Goal: Task Accomplishment & Management: Use online tool/utility

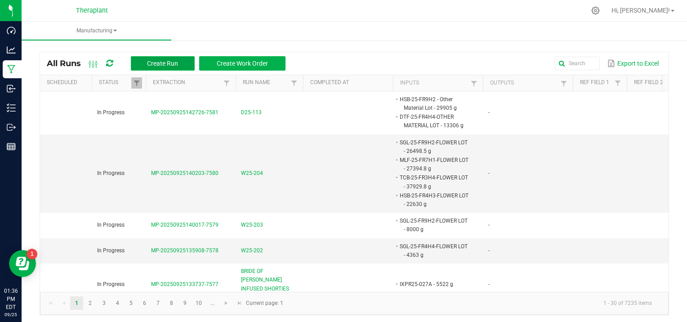
click at [161, 62] on span "Create Run" at bounding box center [162, 63] width 31 height 7
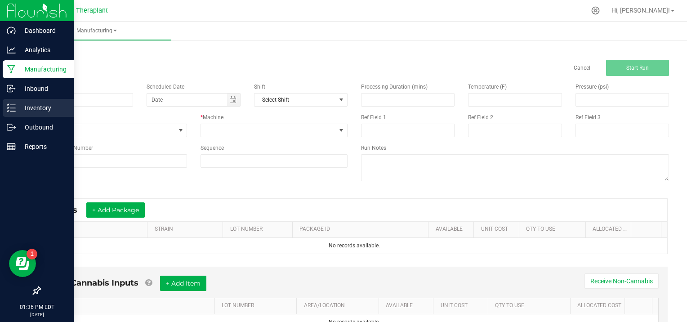
click at [32, 112] on p "Inventory" at bounding box center [43, 108] width 54 height 11
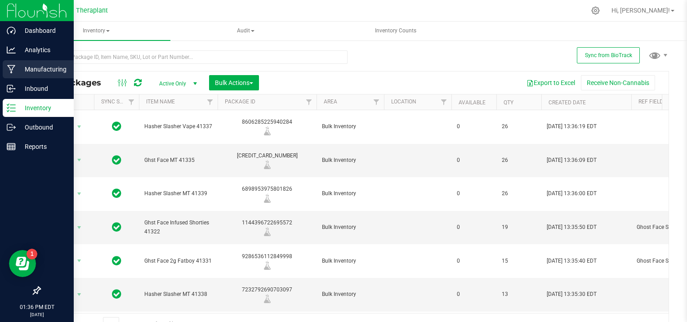
click at [20, 67] on p "Manufacturing" at bounding box center [43, 69] width 54 height 11
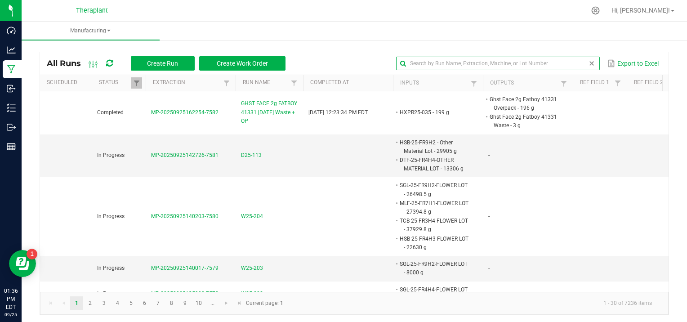
click at [566, 59] on input "text" at bounding box center [497, 63] width 203 height 13
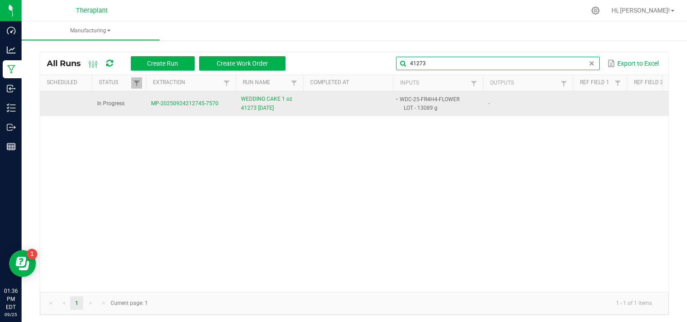
type input "41273"
click at [176, 101] on span "MP-20250924212745-7570" at bounding box center [184, 103] width 67 height 6
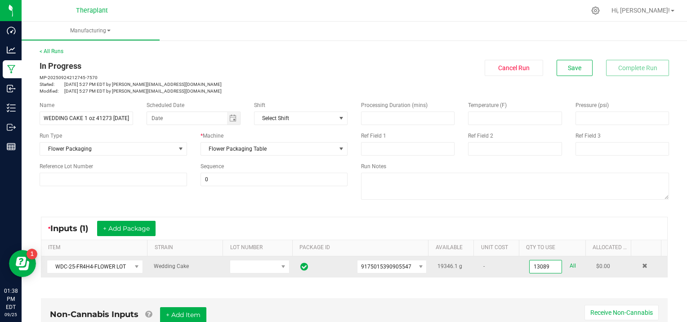
click at [544, 265] on input "13089" at bounding box center [546, 266] width 32 height 13
click at [550, 265] on input "000113089" at bounding box center [546, 266] width 32 height 13
click at [547, 266] on input "000113089" at bounding box center [546, 266] width 32 height 13
click at [540, 268] on input "9" at bounding box center [546, 266] width 32 height 13
type input "0"
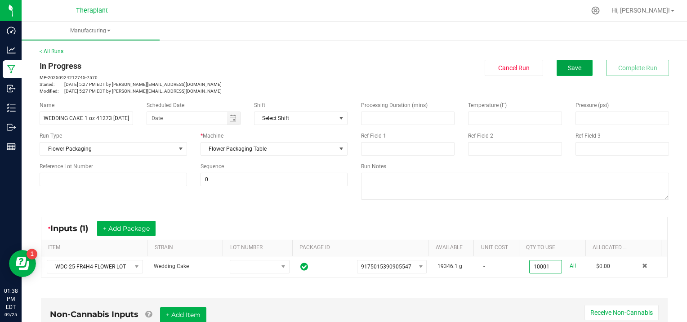
type input "10001.0000 g"
click at [560, 70] on button "Save" at bounding box center [575, 68] width 36 height 16
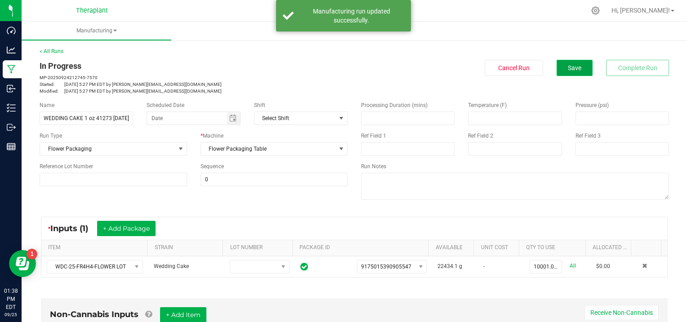
click at [557, 66] on button "Save" at bounding box center [575, 68] width 36 height 16
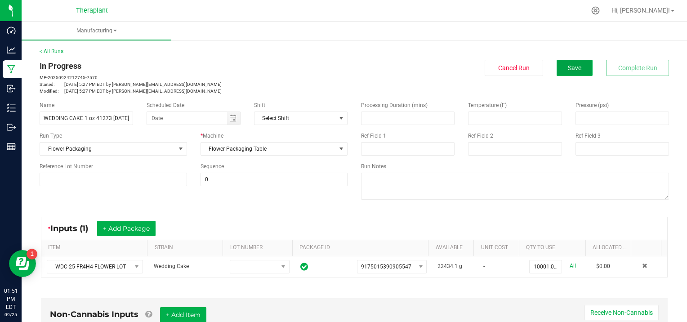
click at [558, 67] on button "Save" at bounding box center [575, 68] width 36 height 16
click at [59, 50] on link "< All Runs" at bounding box center [52, 51] width 24 height 6
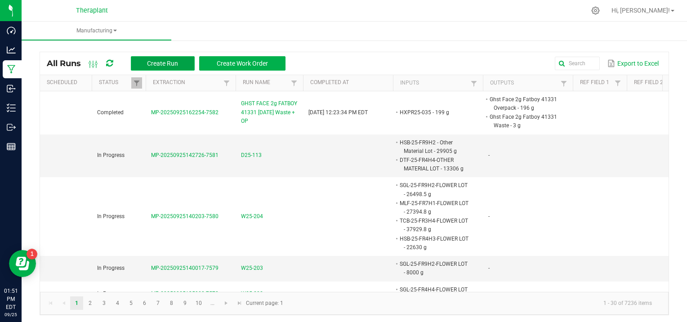
click at [164, 62] on span "Create Run" at bounding box center [162, 63] width 31 height 7
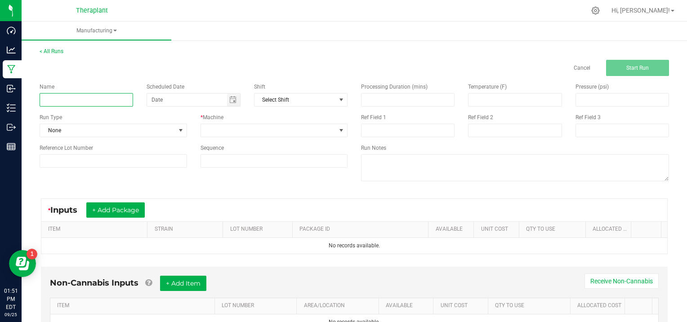
click at [71, 96] on input at bounding box center [87, 99] width 94 height 13
type input "GAS FACE !oz 41272 09/2Z5/25"
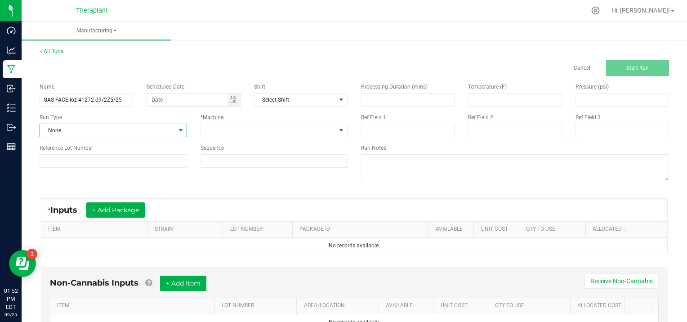
click at [180, 127] on span at bounding box center [180, 130] width 7 height 7
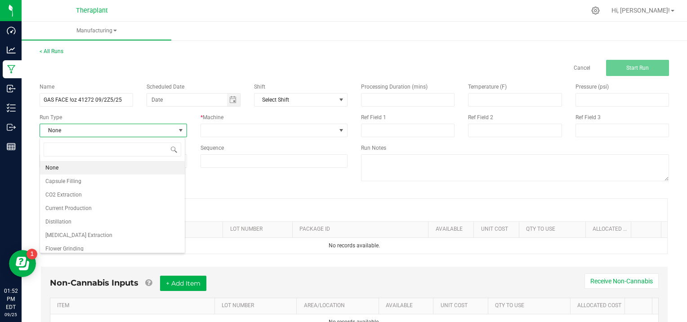
scroll to position [18, 0]
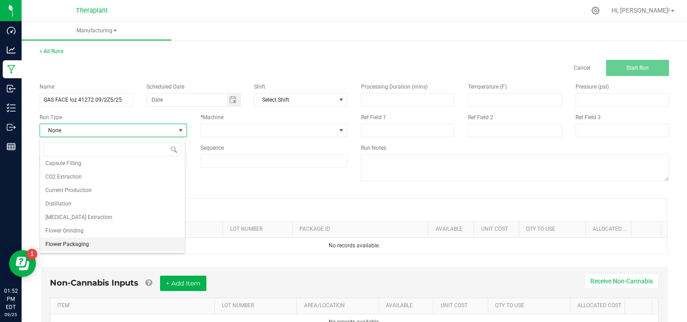
click at [139, 244] on li "Flower Packaging" at bounding box center [112, 244] width 145 height 13
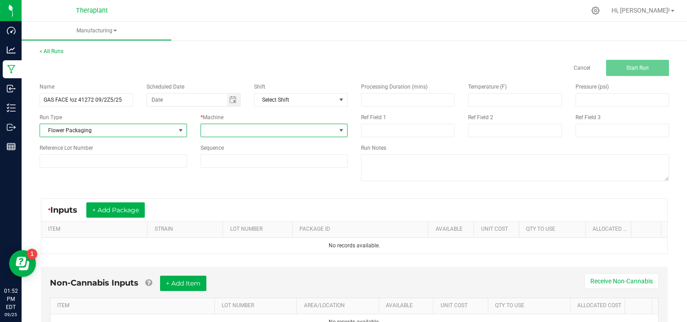
click at [338, 128] on span at bounding box center [341, 130] width 7 height 7
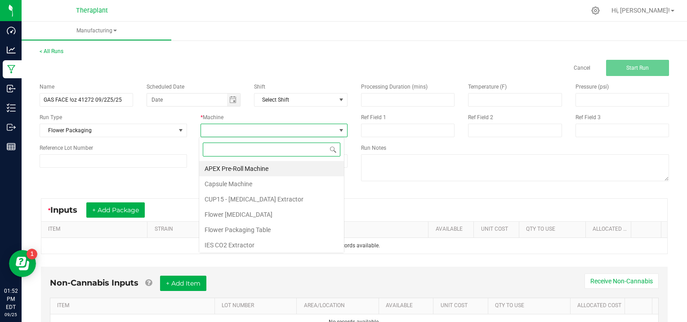
scroll to position [13, 145]
click at [269, 226] on li "Flower Packaging Table" at bounding box center [271, 229] width 145 height 15
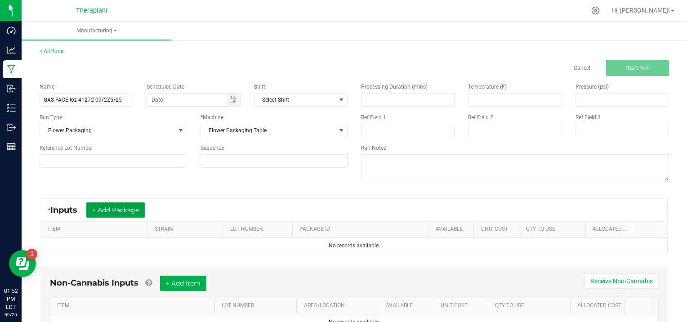
click at [133, 204] on button "+ Add Package" at bounding box center [115, 209] width 58 height 15
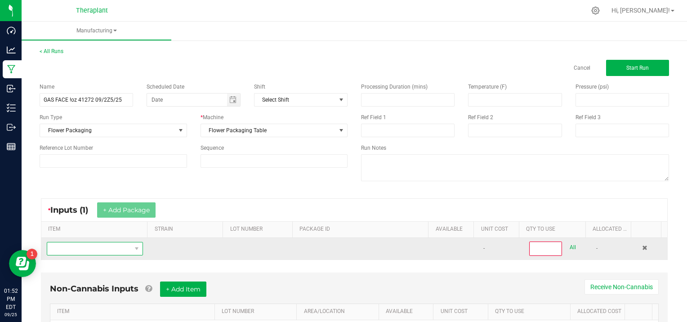
click at [90, 247] on span "NO DATA FOUND" at bounding box center [89, 248] width 84 height 13
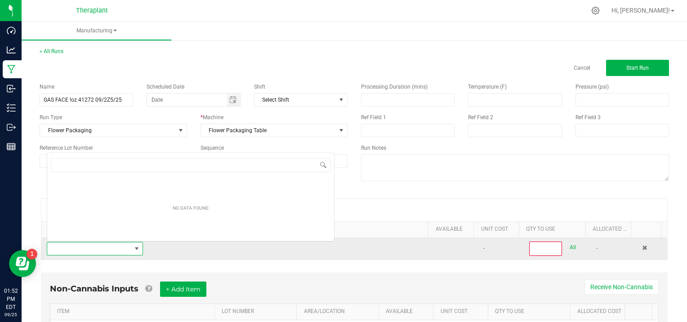
scroll to position [0, 0]
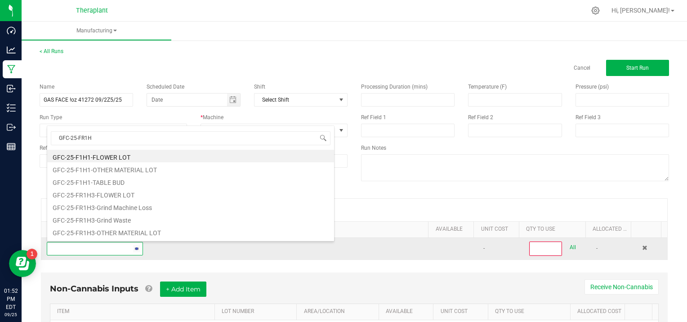
type input "GFC-25-FR1H3"
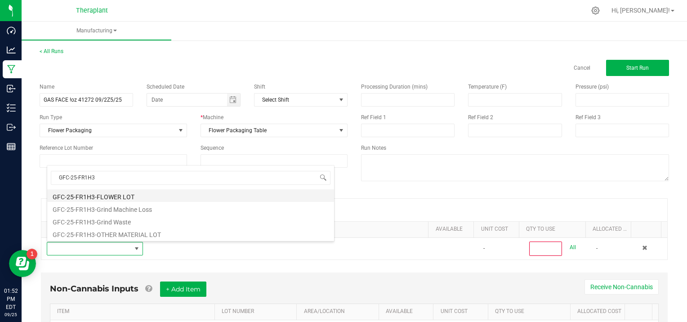
click at [137, 191] on li "GFC-25-FR1H3-FLOWER LOT" at bounding box center [190, 195] width 287 height 13
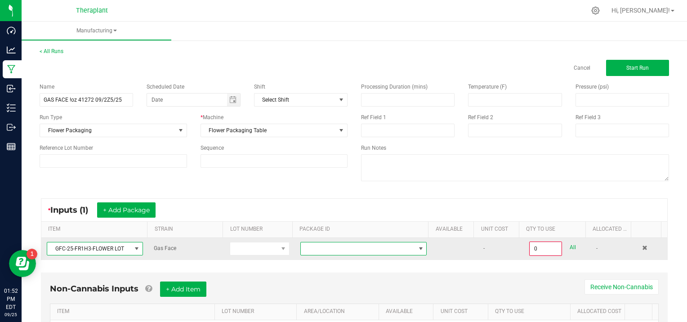
click at [418, 247] on span at bounding box center [421, 248] width 7 height 7
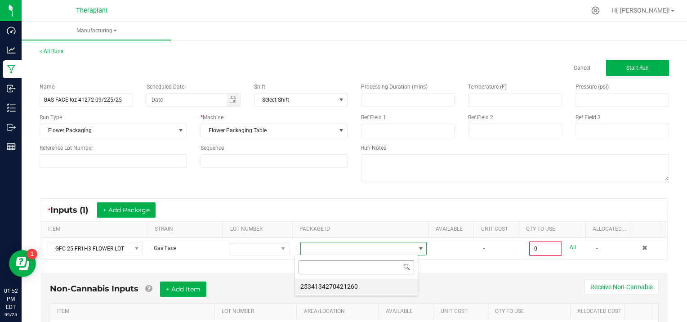
scroll to position [13, 123]
drag, startPoint x: 395, startPoint y: 284, endPoint x: 465, endPoint y: 259, distance: 74.1
click at [400, 282] on li "2534134270421260" at bounding box center [356, 286] width 123 height 15
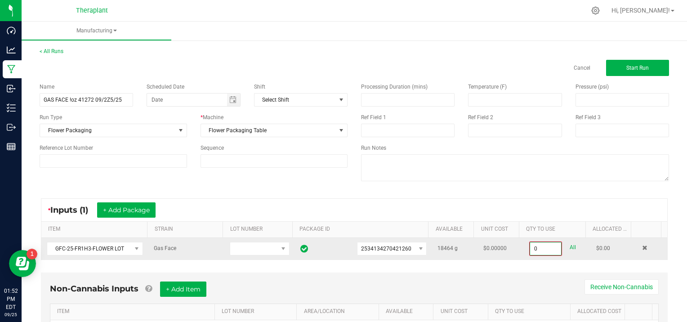
click at [545, 247] on input "0" at bounding box center [545, 248] width 31 height 13
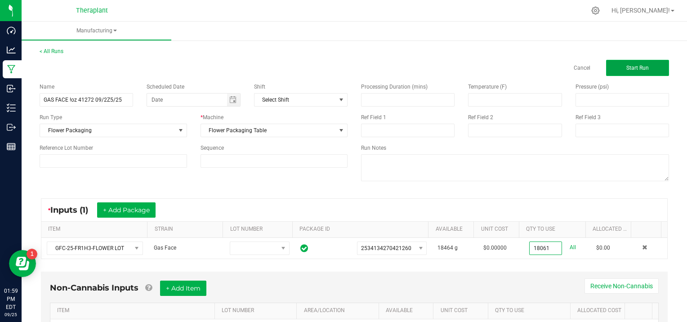
type input "18061.0000 g"
click at [614, 63] on button "Start Run" at bounding box center [637, 68] width 63 height 16
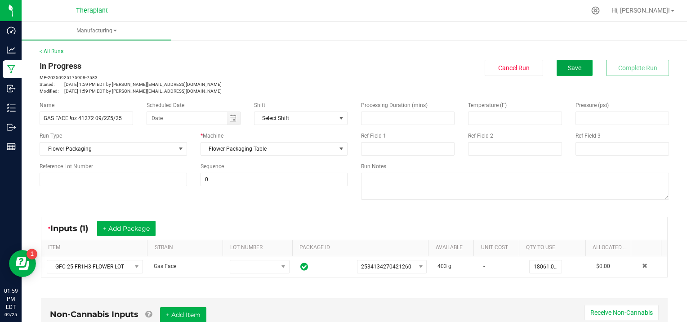
click at [576, 67] on button "Save" at bounding box center [575, 68] width 36 height 16
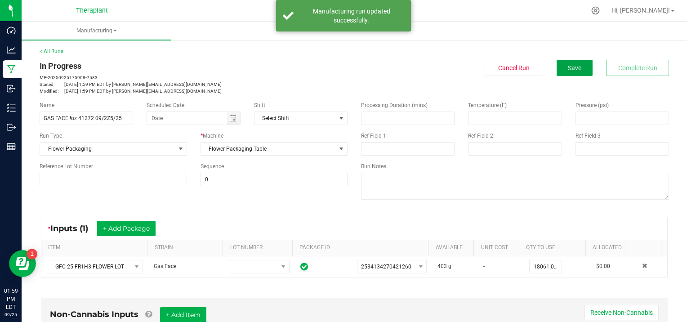
click at [576, 67] on button "Save" at bounding box center [575, 68] width 36 height 16
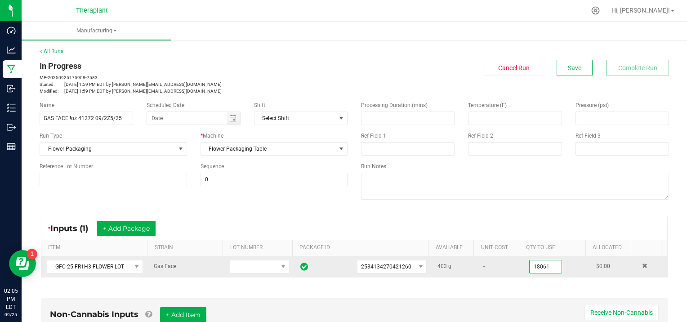
click at [548, 264] on input "18061" at bounding box center [546, 266] width 32 height 13
type input "0"
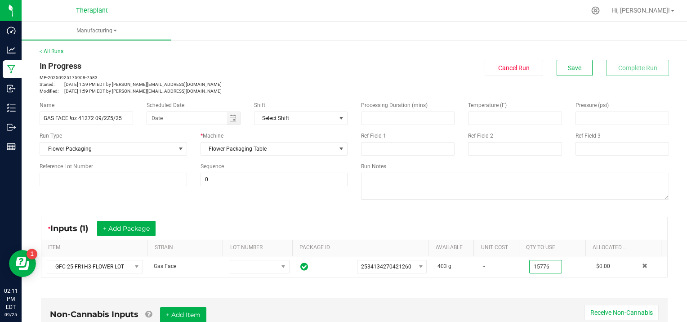
type input "15776.0000 g"
click at [558, 59] on div "< All Runs In Progress MP-20250925175908-7583 Started: [DATE] 1:59 PM EDT by [P…" at bounding box center [355, 70] width 630 height 47
click at [568, 68] on span "Save" at bounding box center [574, 67] width 13 height 7
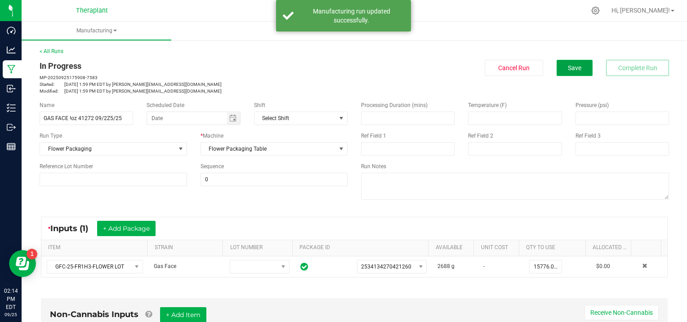
click at [568, 68] on span "Save" at bounding box center [574, 67] width 13 height 7
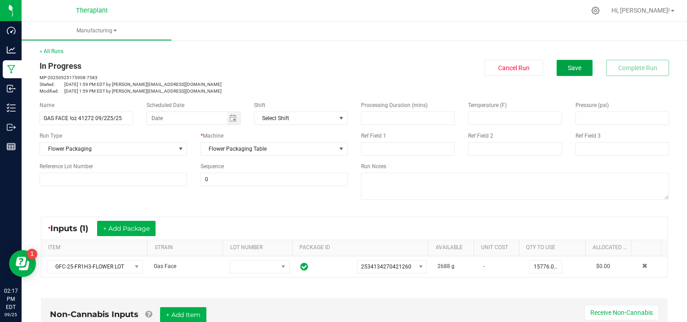
click at [568, 66] on span "Save" at bounding box center [574, 67] width 13 height 7
click at [558, 70] on button "Save" at bounding box center [575, 68] width 36 height 16
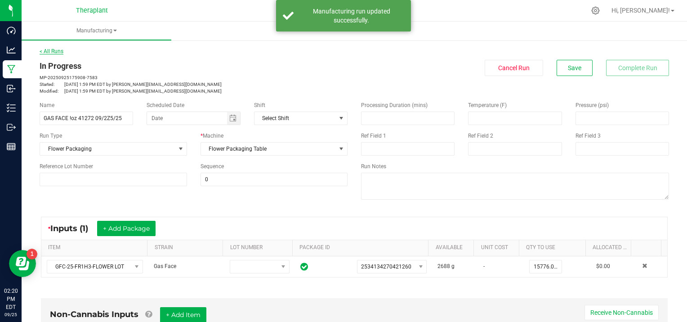
click at [53, 49] on link "< All Runs" at bounding box center [52, 51] width 24 height 6
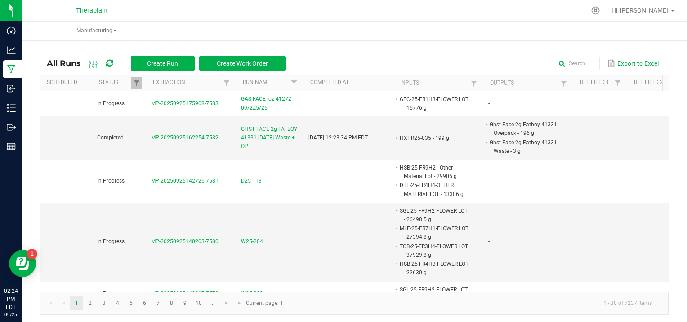
click at [227, 18] on div at bounding box center [373, 11] width 425 height 18
click at [168, 17] on div at bounding box center [373, 11] width 425 height 18
click at [192, 31] on ul "Manufacturing" at bounding box center [365, 31] width 687 height 19
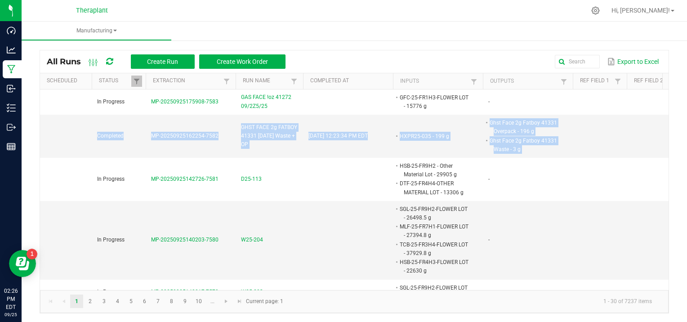
drag, startPoint x: 663, startPoint y: 112, endPoint x: 663, endPoint y: 129, distance: 17.5
click at [663, 129] on div "All Runs Create Run Create Work Order Export to Excel Scheduled Status Extracti…" at bounding box center [355, 179] width 666 height 286
drag, startPoint x: 663, startPoint y: 129, endPoint x: 672, endPoint y: 145, distance: 18.4
click at [672, 145] on div "All Runs Create Run Create Work Order Export to Excel Scheduled Status Extracti…" at bounding box center [355, 179] width 666 height 286
click at [599, 137] on td at bounding box center [600, 136] width 54 height 43
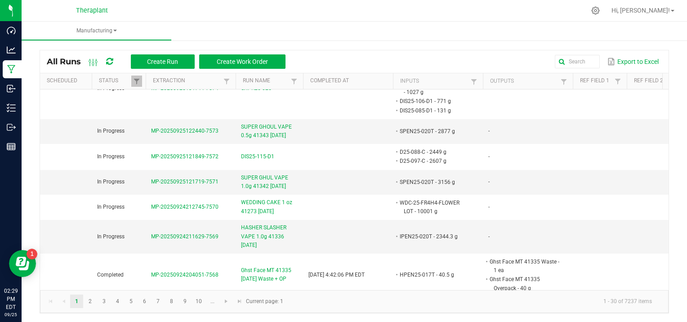
scroll to position [0, 0]
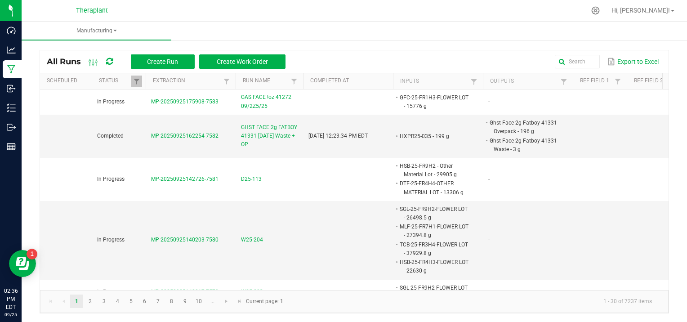
click at [217, 19] on nav "Theraplant Hi, [PERSON_NAME]!" at bounding box center [355, 11] width 666 height 22
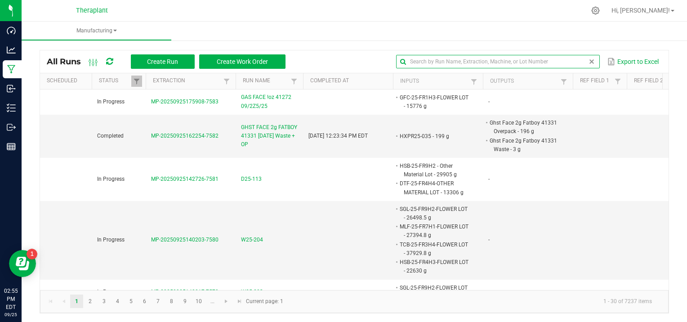
click at [569, 63] on input "text" at bounding box center [497, 61] width 203 height 13
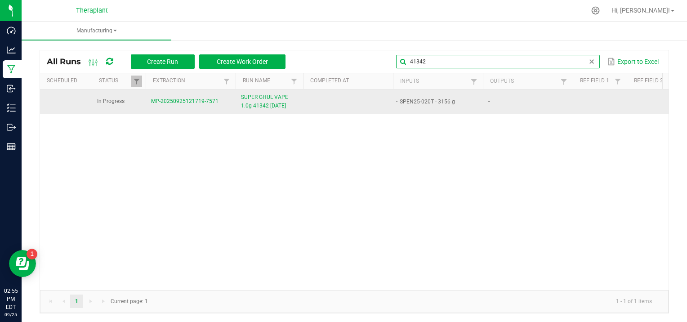
type input "41342"
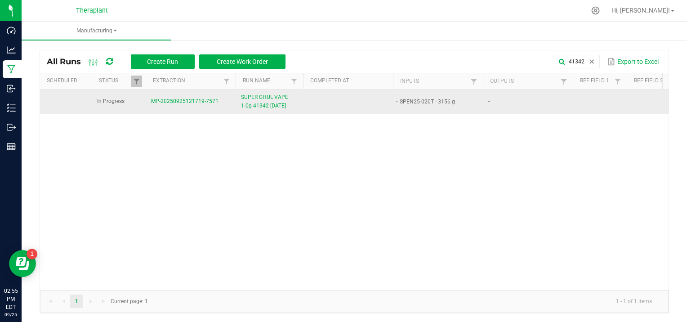
click at [168, 100] on span "MP-20250925121719-7571" at bounding box center [184, 101] width 67 height 6
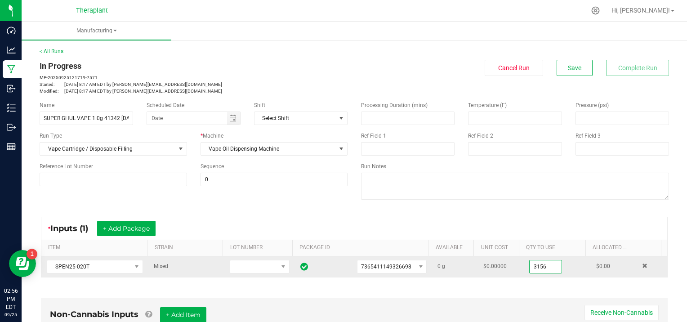
click at [549, 269] on input "3156" at bounding box center [546, 266] width 32 height 13
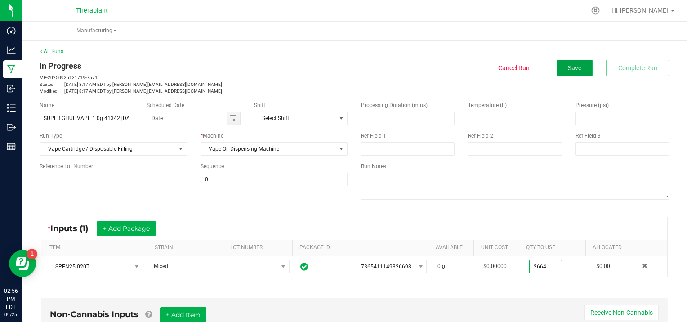
type input "2664.0000 g"
click at [571, 66] on span "Save" at bounding box center [574, 67] width 13 height 7
click at [570, 72] on button "Save" at bounding box center [575, 68] width 36 height 16
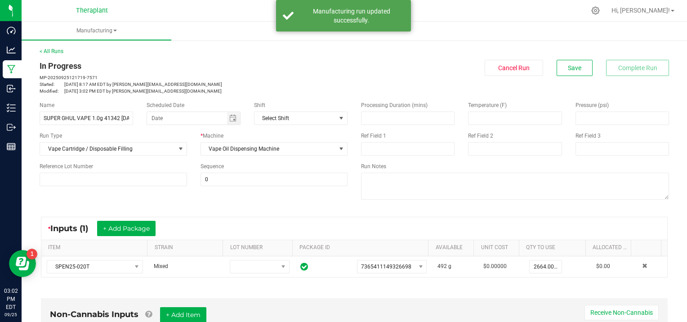
click at [57, 50] on link "< All Runs" at bounding box center [52, 51] width 24 height 6
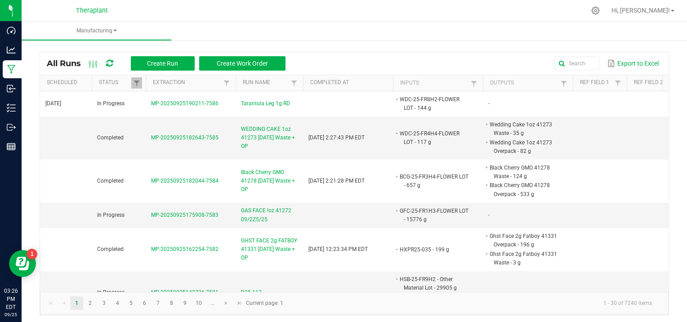
click at [207, 28] on ul "Manufacturing" at bounding box center [365, 31] width 687 height 19
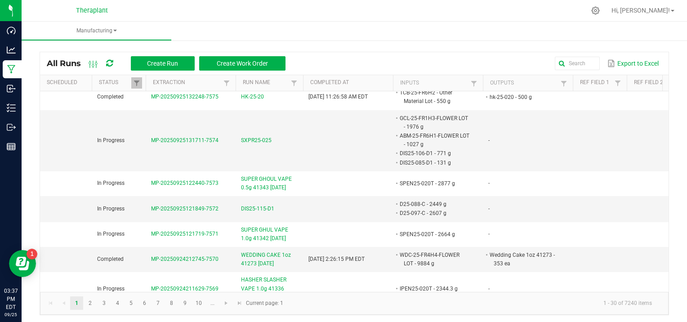
scroll to position [404, 0]
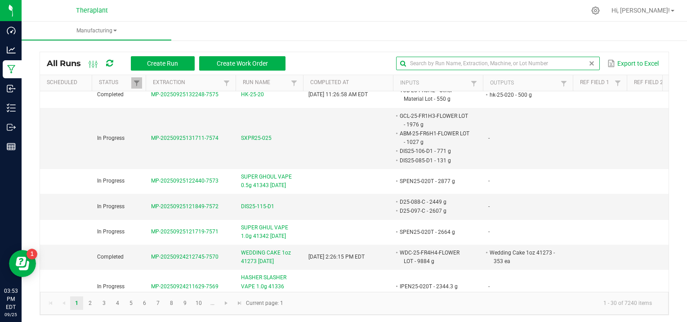
click at [562, 63] on input "text" at bounding box center [497, 63] width 203 height 13
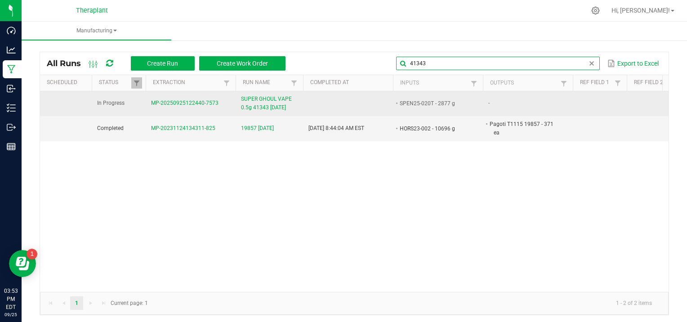
type input "41343"
click at [175, 104] on span "MP-20250925122440-7573" at bounding box center [184, 103] width 67 height 6
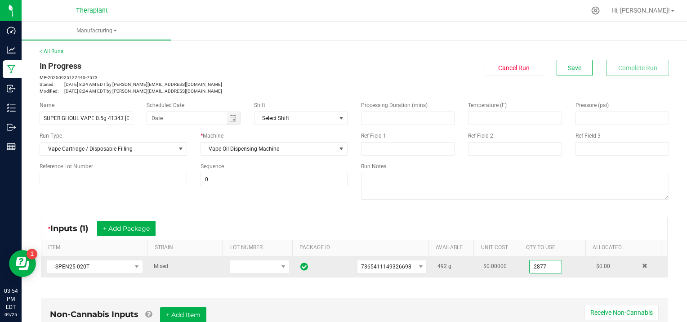
click at [545, 267] on input "2877" at bounding box center [546, 266] width 32 height 13
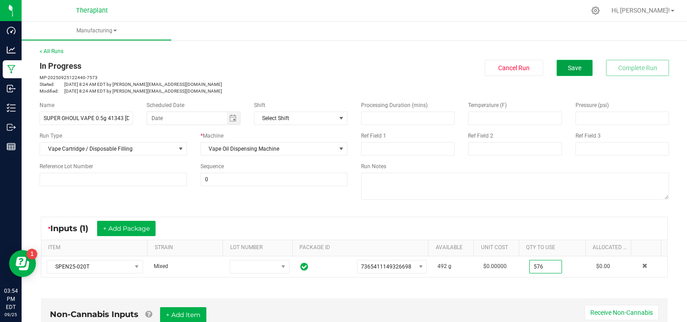
type input "576.0000 g"
click at [568, 68] on span "Save" at bounding box center [574, 67] width 13 height 7
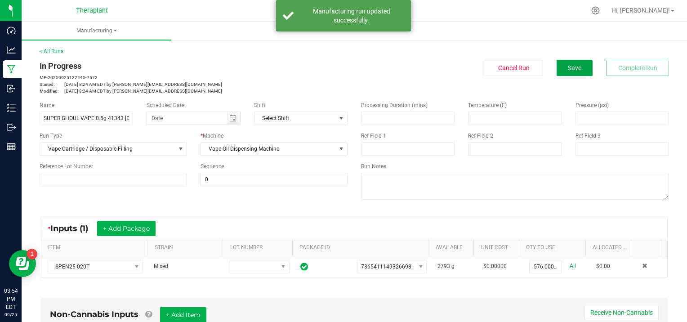
click at [568, 68] on span "Save" at bounding box center [574, 67] width 13 height 7
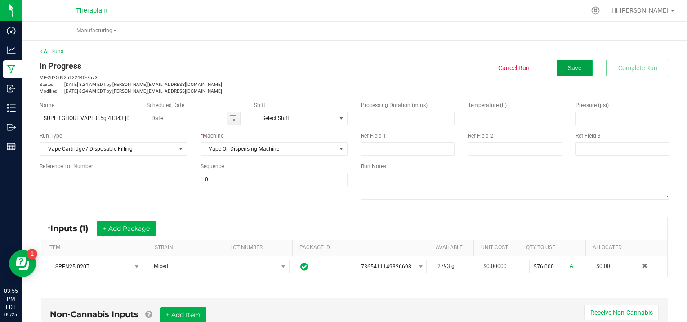
click at [568, 70] on span "Save" at bounding box center [574, 67] width 13 height 7
click at [557, 64] on button "Save" at bounding box center [575, 68] width 36 height 16
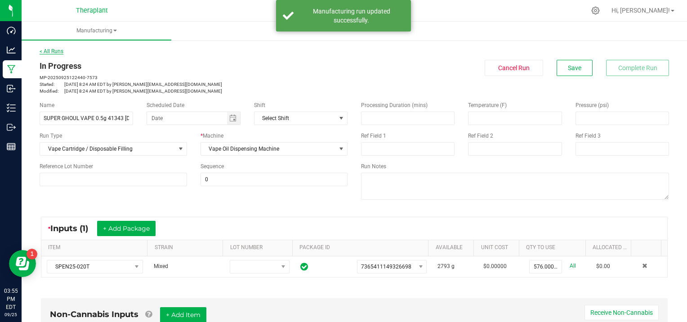
click at [58, 49] on link "< All Runs" at bounding box center [52, 51] width 24 height 6
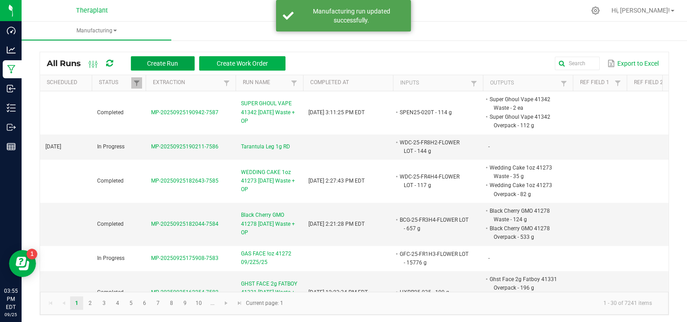
click at [173, 60] on span "Create Run" at bounding box center [162, 63] width 31 height 7
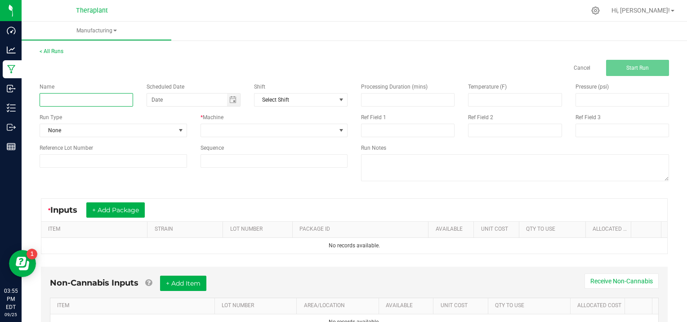
click at [64, 102] on input at bounding box center [87, 99] width 94 height 13
type input "SUPER GHOUL MT 0.5g 41345 [DATE]"
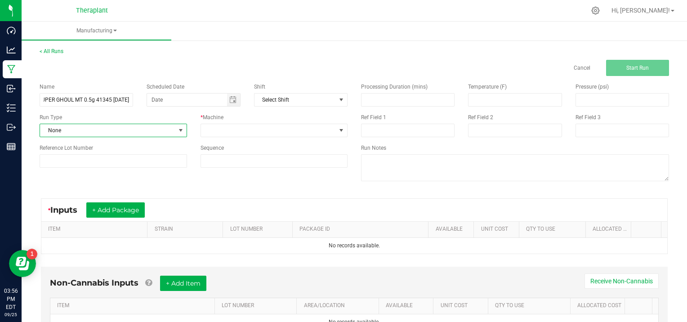
scroll to position [0, 0]
click at [180, 128] on span at bounding box center [180, 130] width 7 height 7
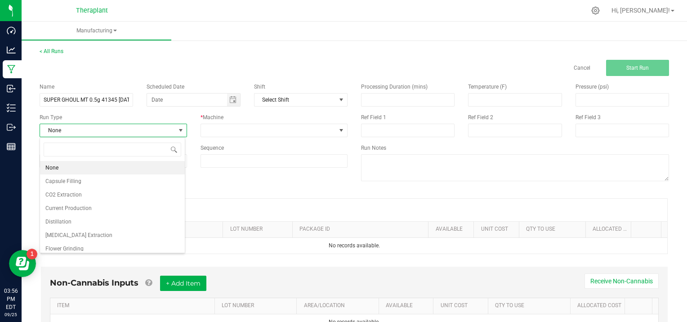
scroll to position [58, 0]
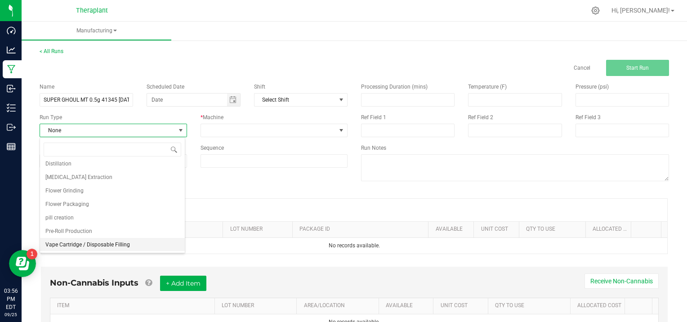
click at [132, 248] on li "Vape Cartridge / Disposable Filling" at bounding box center [112, 244] width 145 height 13
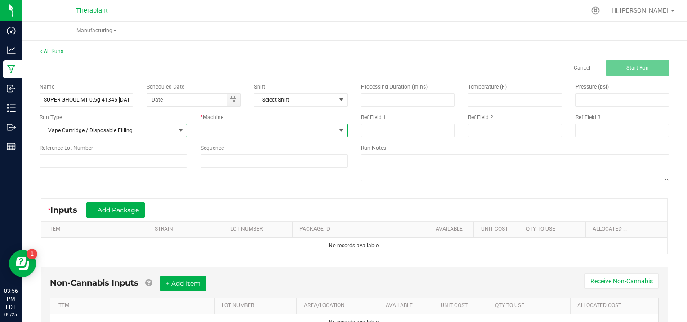
click at [339, 128] on span at bounding box center [341, 130] width 7 height 7
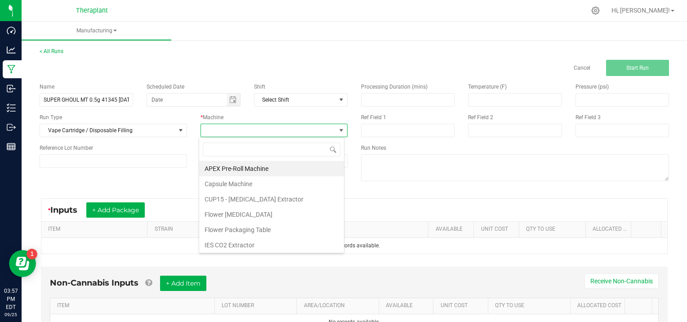
scroll to position [46, 0]
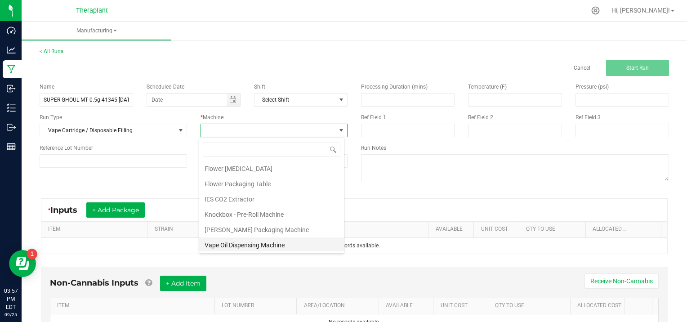
click at [270, 243] on li "Vape Oil Dispensing Machine" at bounding box center [271, 245] width 145 height 15
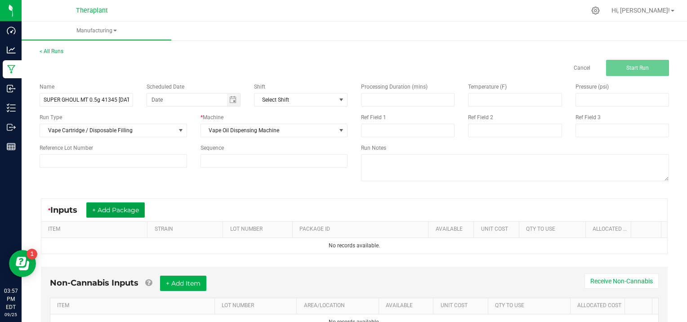
click at [122, 206] on button "+ Add Package" at bounding box center [115, 209] width 58 height 15
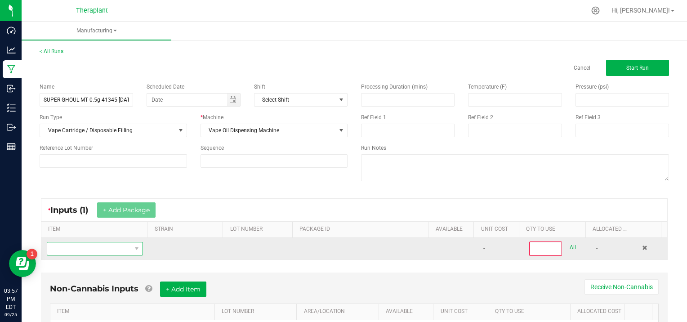
click at [87, 248] on span "NO DATA FOUND" at bounding box center [89, 248] width 84 height 13
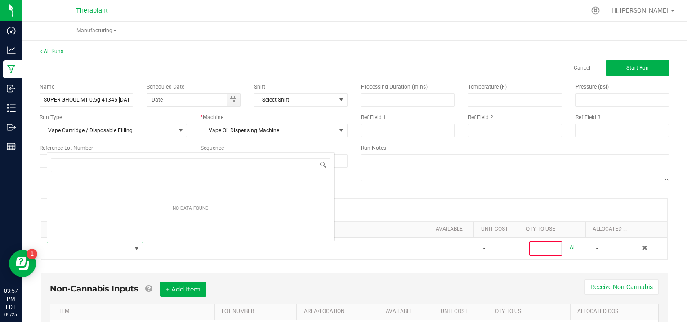
scroll to position [0, 0]
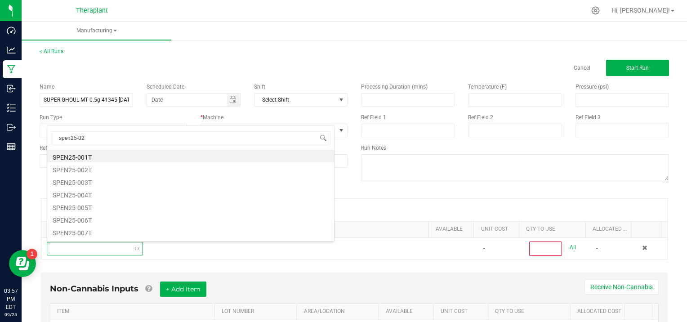
type input "spen25-020"
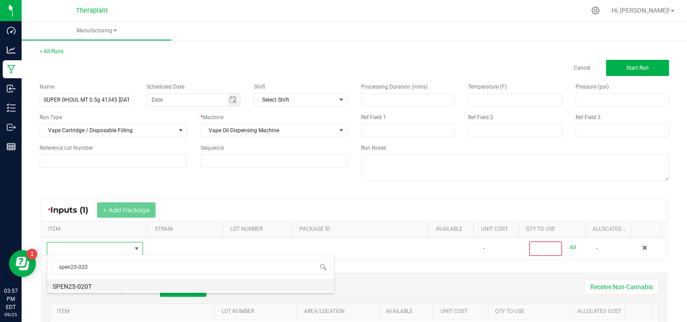
click at [96, 285] on li "SPEN25-020T" at bounding box center [190, 285] width 287 height 13
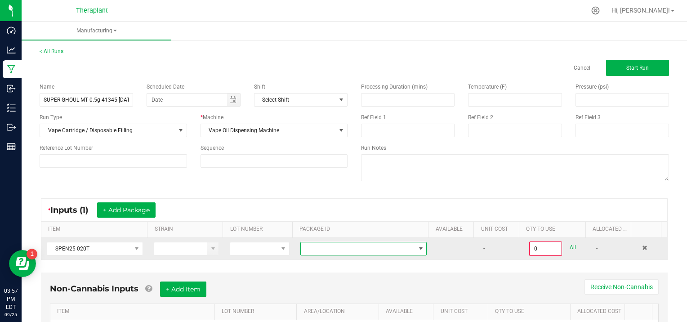
click at [418, 247] on span at bounding box center [421, 248] width 7 height 7
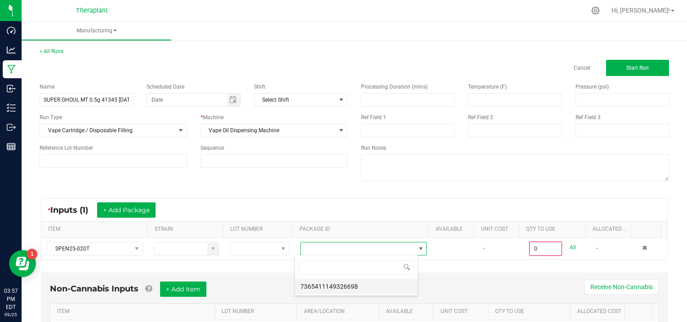
scroll to position [13, 123]
click at [358, 286] on li "7365411149326698" at bounding box center [356, 286] width 123 height 15
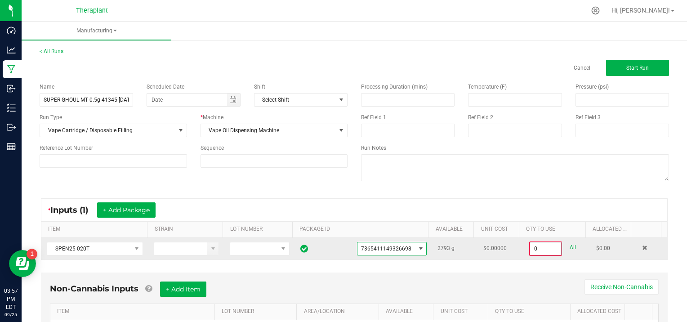
click at [543, 250] on input "0" at bounding box center [545, 248] width 31 height 13
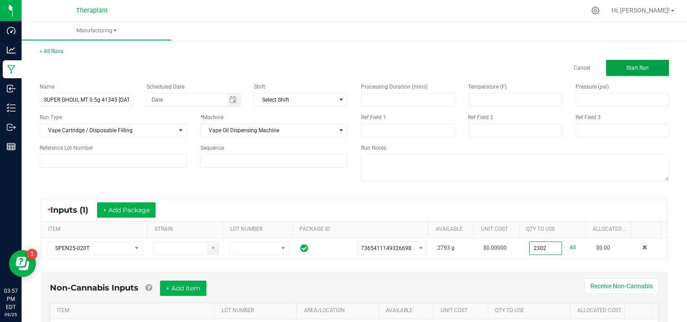
type input "2302.0000 g"
click at [632, 67] on span "Start Run" at bounding box center [638, 68] width 22 height 6
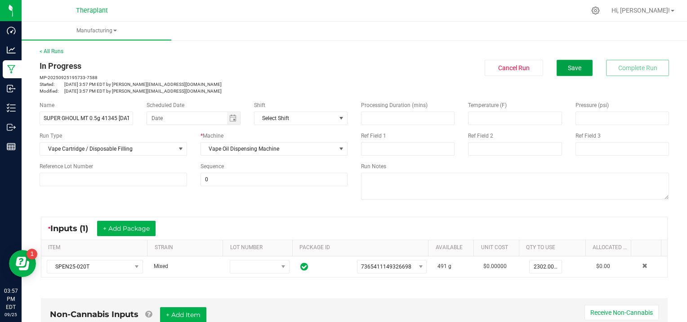
click at [574, 67] on span "Save" at bounding box center [574, 67] width 13 height 7
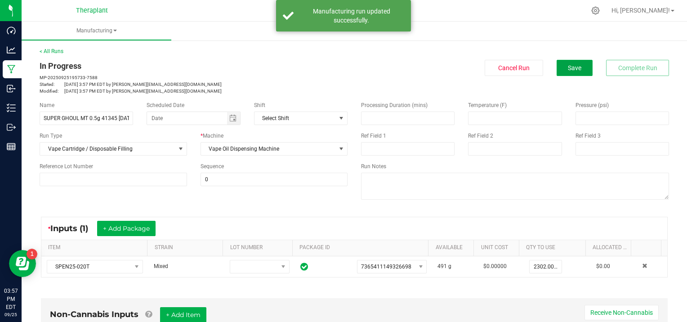
click at [574, 67] on span "Save" at bounding box center [574, 67] width 13 height 7
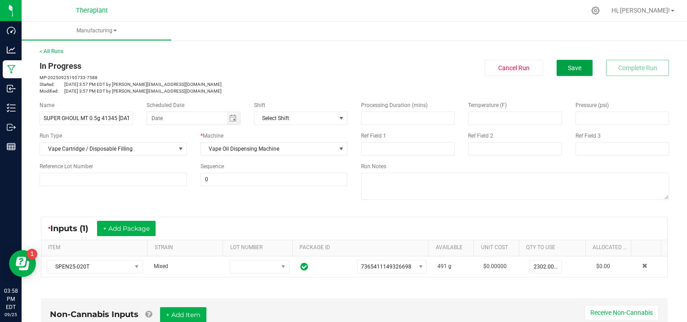
click at [574, 67] on span "Save" at bounding box center [574, 67] width 13 height 7
click at [45, 49] on link "< All Runs" at bounding box center [52, 51] width 24 height 6
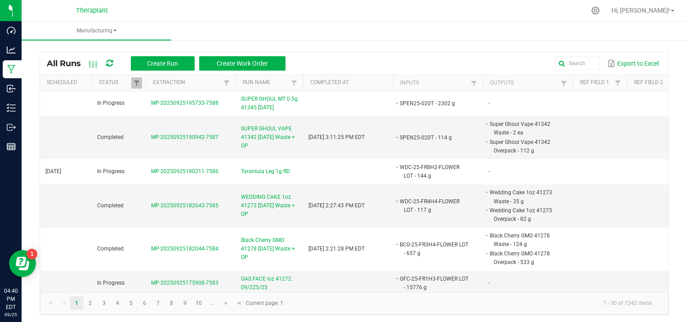
click at [207, 18] on div at bounding box center [373, 11] width 425 height 18
click at [162, 61] on span "Create Run" at bounding box center [162, 63] width 31 height 7
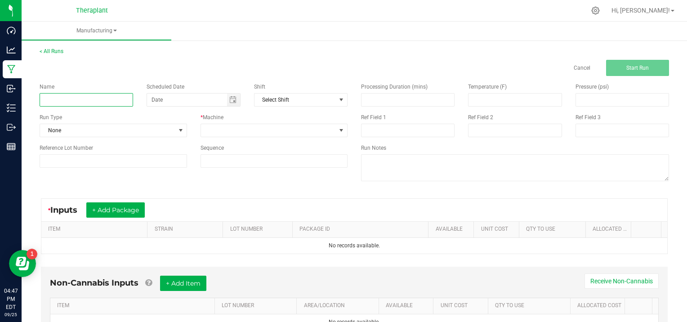
click at [60, 99] on input at bounding box center [87, 99] width 94 height 13
type input "SUPER BUFF 41291 [DATE]"
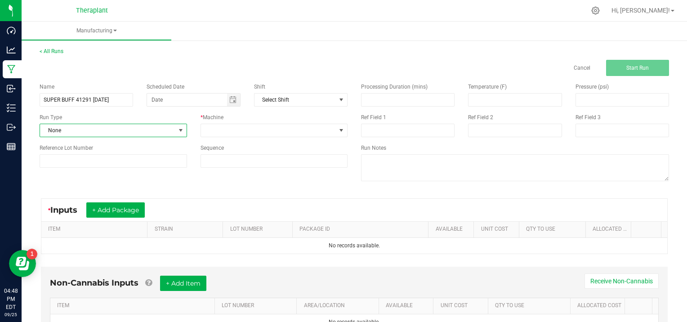
click at [180, 127] on span at bounding box center [180, 130] width 7 height 7
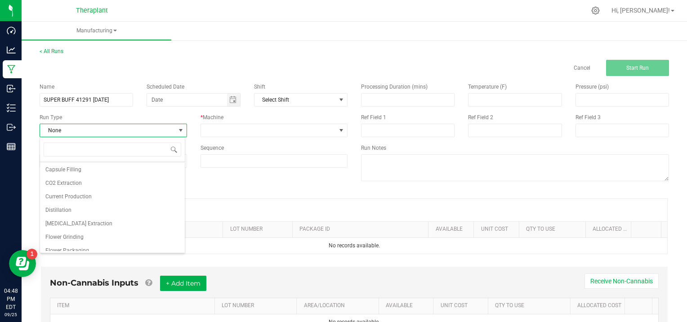
scroll to position [18, 0]
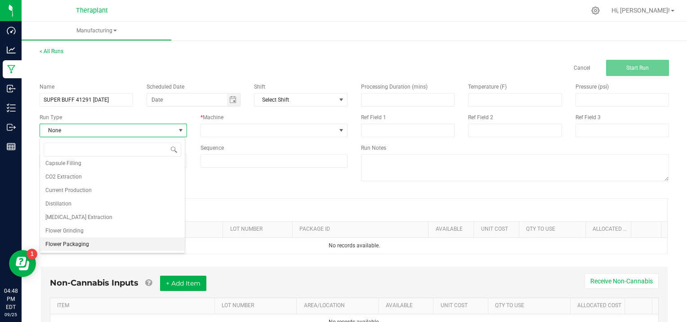
click at [141, 243] on li "Flower Packaging" at bounding box center [112, 244] width 145 height 13
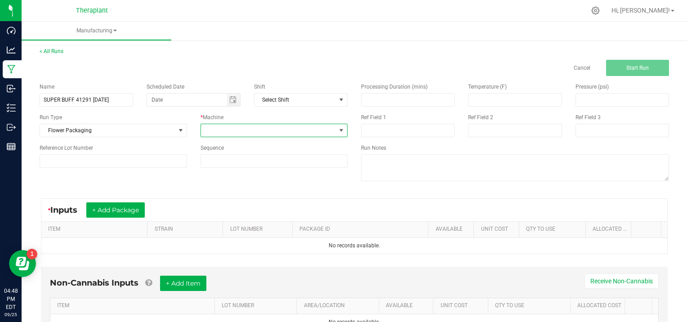
click at [338, 131] on span at bounding box center [341, 130] width 7 height 7
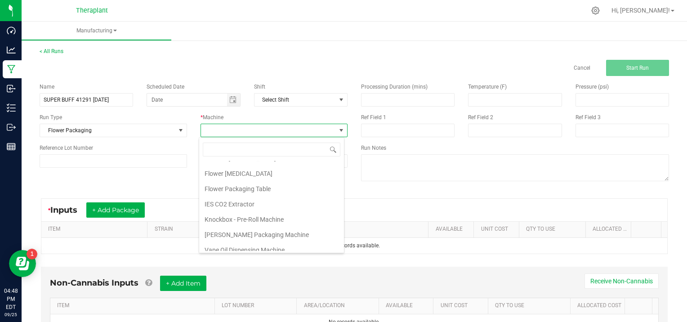
scroll to position [46, 0]
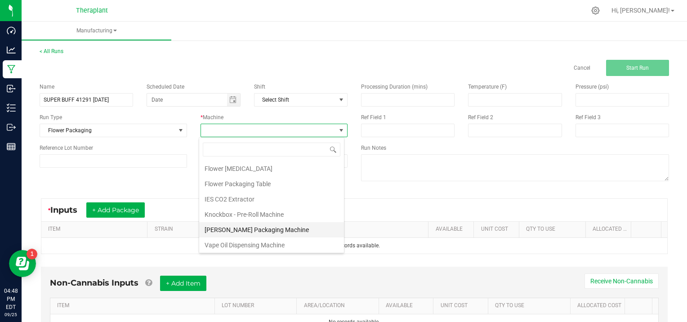
click at [262, 225] on li "[PERSON_NAME] Packaging Machine" at bounding box center [271, 229] width 145 height 15
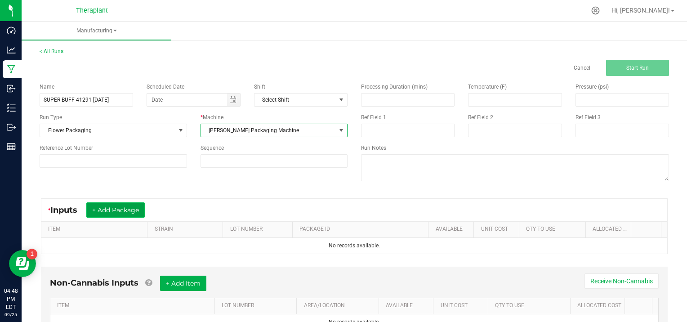
click at [124, 207] on button "+ Add Package" at bounding box center [115, 209] width 58 height 15
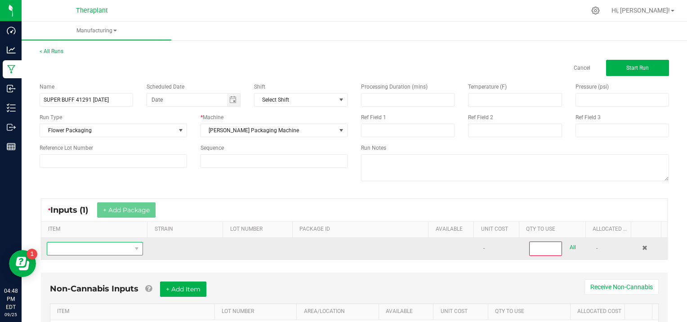
click at [99, 249] on span "NO DATA FOUND" at bounding box center [89, 248] width 84 height 13
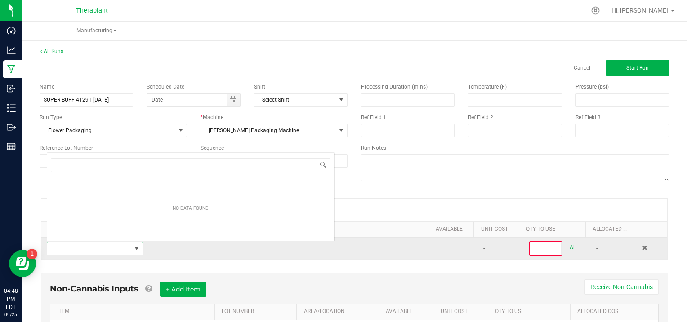
scroll to position [13, 93]
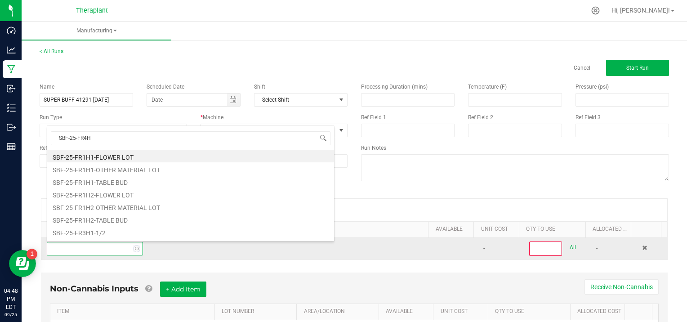
type input "SBF-25-FR4H4"
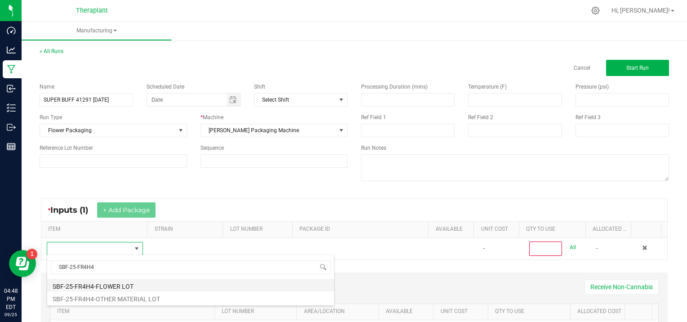
click at [145, 285] on li "SBF-25-FR4H4-FLOWER LOT" at bounding box center [190, 285] width 287 height 13
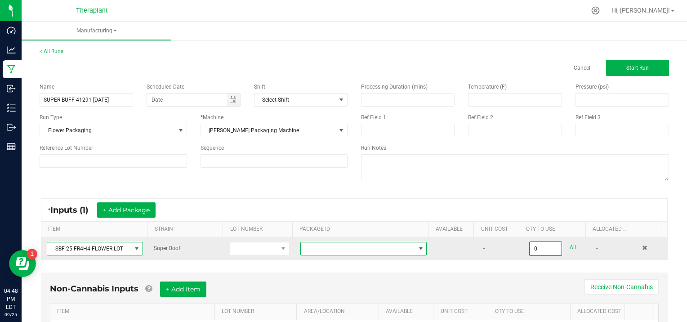
click at [418, 247] on span at bounding box center [421, 248] width 7 height 7
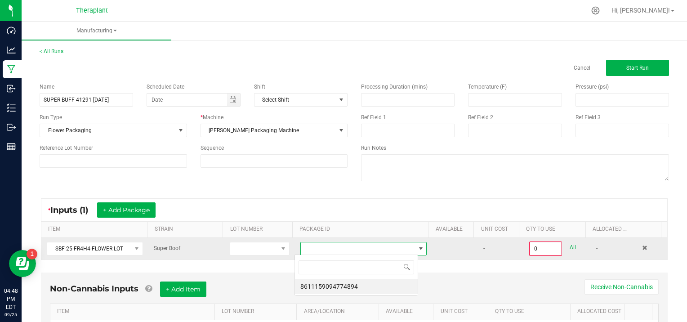
scroll to position [13, 123]
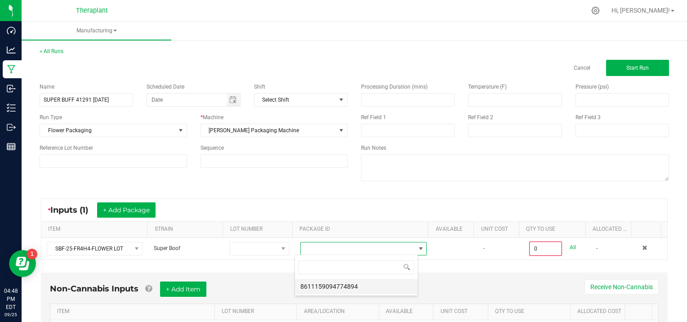
click at [395, 285] on li "8611159094774894" at bounding box center [356, 286] width 123 height 15
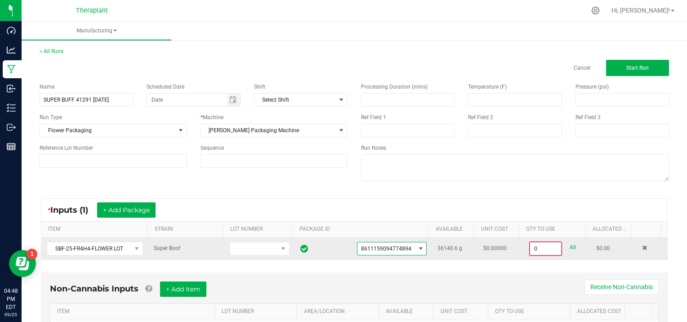
click at [545, 243] on input "0" at bounding box center [545, 248] width 31 height 13
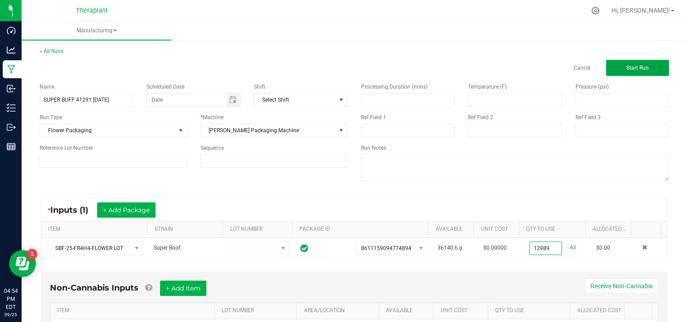
type input "12989.0000 g"
click at [621, 60] on button "Start Run" at bounding box center [637, 68] width 63 height 16
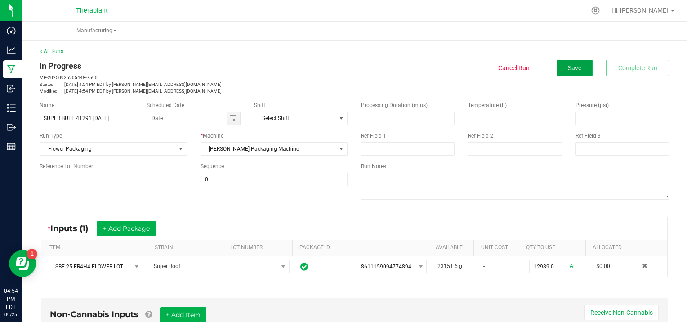
click at [580, 71] on button "Save" at bounding box center [575, 68] width 36 height 16
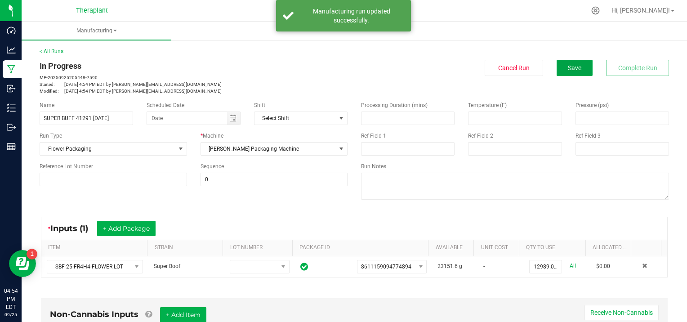
click at [571, 68] on span "Save" at bounding box center [574, 67] width 13 height 7
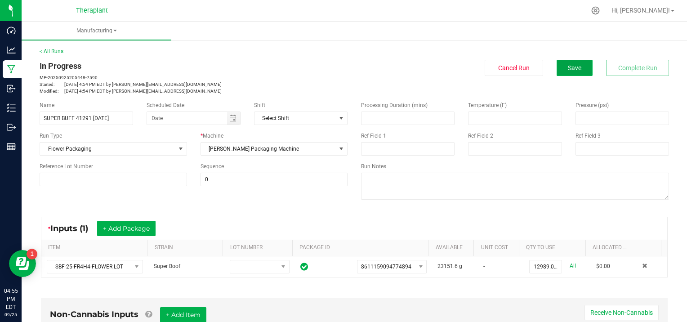
click at [570, 68] on span "Save" at bounding box center [574, 67] width 13 height 7
click at [571, 70] on span "Save" at bounding box center [574, 67] width 13 height 7
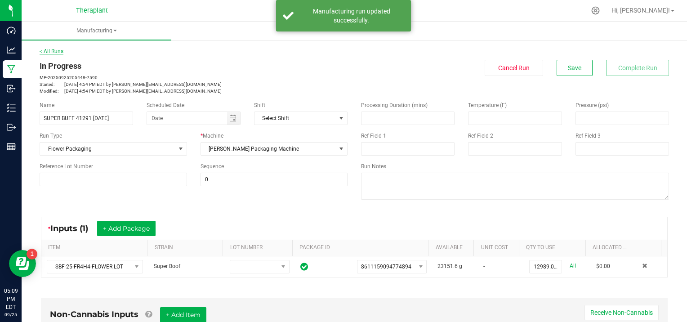
click at [52, 50] on link "< All Runs" at bounding box center [52, 51] width 24 height 6
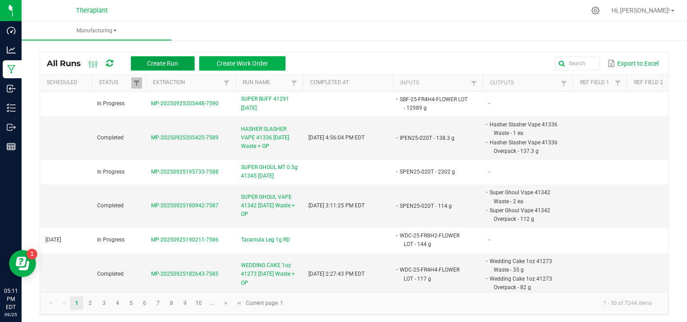
click at [157, 59] on button "Create Run" at bounding box center [163, 63] width 64 height 14
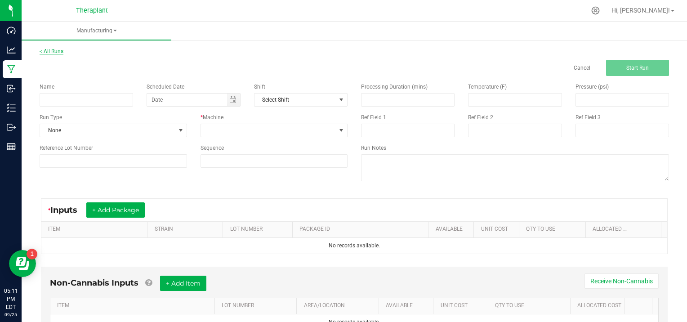
click at [50, 48] on link "< All Runs" at bounding box center [52, 51] width 24 height 6
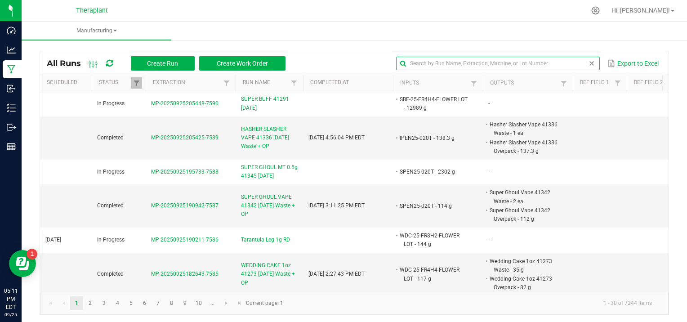
click at [572, 63] on input "text" at bounding box center [497, 63] width 203 height 13
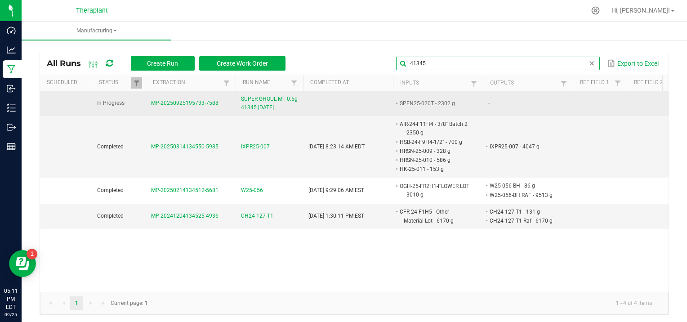
type input "41345"
click at [197, 101] on span "MP-20250925195733-7588" at bounding box center [184, 103] width 67 height 6
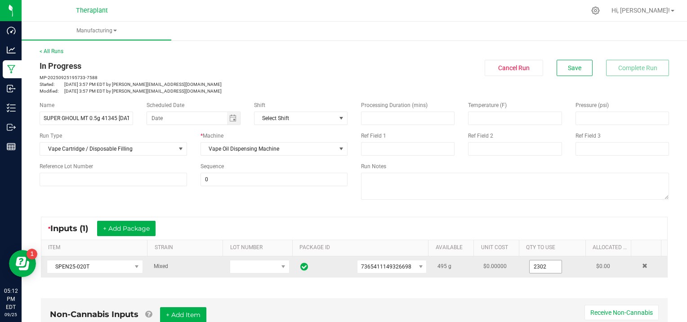
click at [547, 267] on input "2302" at bounding box center [546, 266] width 32 height 13
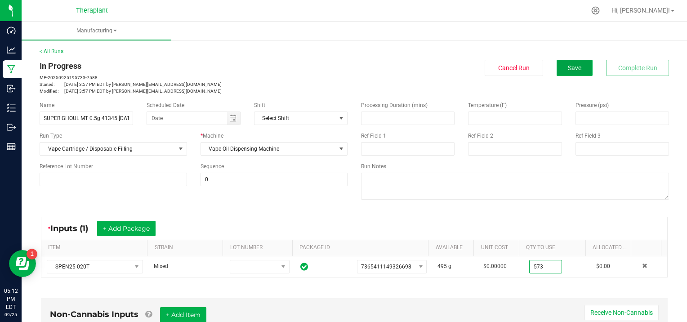
type input "573.0000 g"
click at [573, 69] on span "Save" at bounding box center [574, 67] width 13 height 7
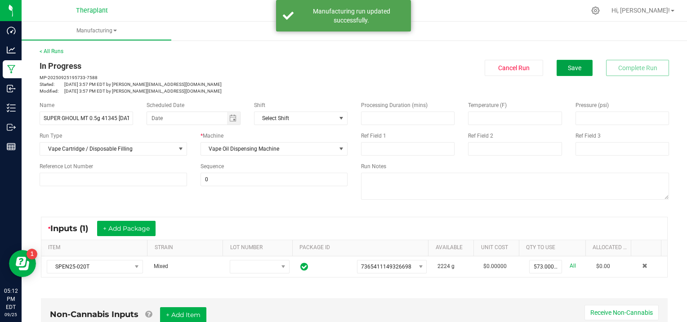
click at [573, 69] on span "Save" at bounding box center [574, 67] width 13 height 7
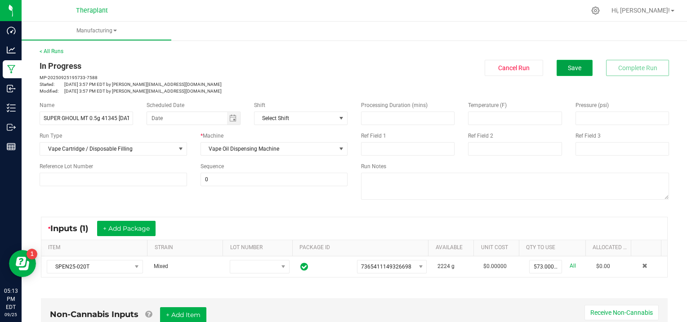
click at [568, 68] on span "Save" at bounding box center [574, 67] width 13 height 7
drag, startPoint x: 562, startPoint y: 70, endPoint x: 554, endPoint y: 70, distance: 8.6
click at [568, 70] on span "Save" at bounding box center [574, 67] width 13 height 7
click at [55, 49] on link "< All Runs" at bounding box center [52, 51] width 24 height 6
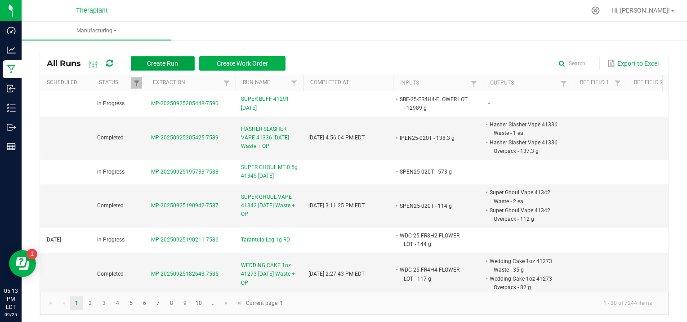
click at [154, 59] on button "Create Run" at bounding box center [163, 63] width 64 height 14
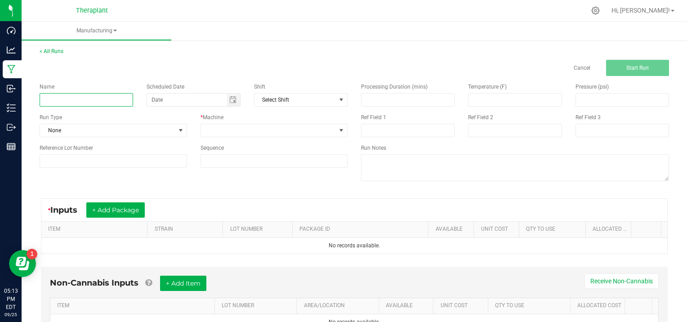
click at [57, 102] on input at bounding box center [87, 99] width 94 height 13
type input "SUPER GHOUL MT 1.0g 41344 [DATE]"
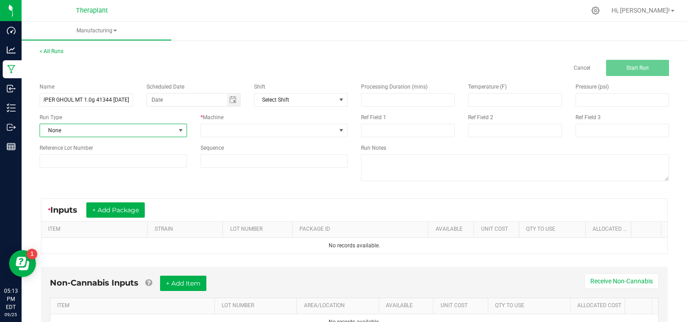
scroll to position [0, 0]
click at [179, 129] on span at bounding box center [180, 130] width 7 height 7
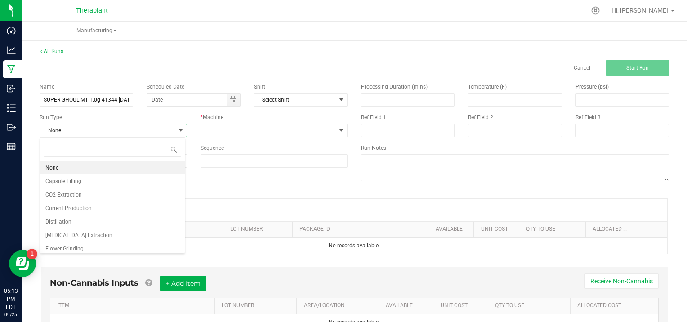
scroll to position [58, 0]
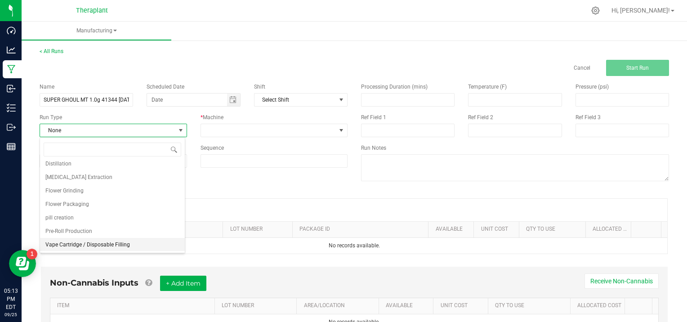
click at [128, 247] on li "Vape Cartridge / Disposable Filling" at bounding box center [112, 244] width 145 height 13
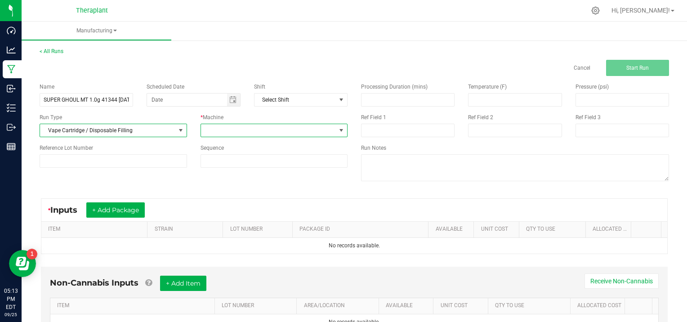
click at [338, 128] on span at bounding box center [341, 130] width 7 height 7
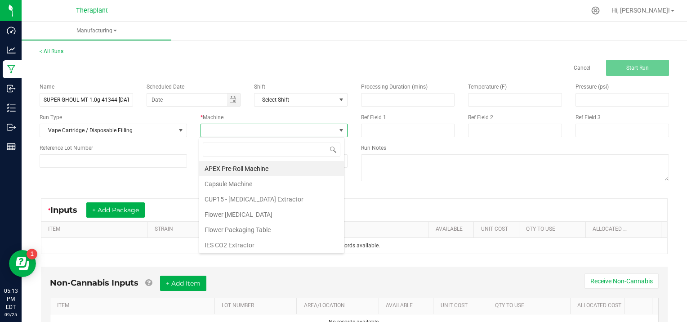
scroll to position [46, 0]
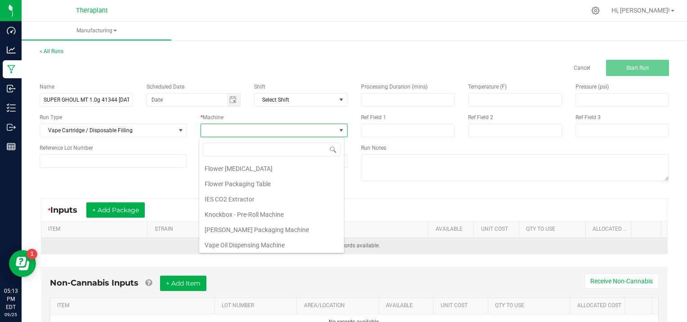
click at [251, 244] on li "Vape Oil Dispensing Machine" at bounding box center [271, 245] width 145 height 15
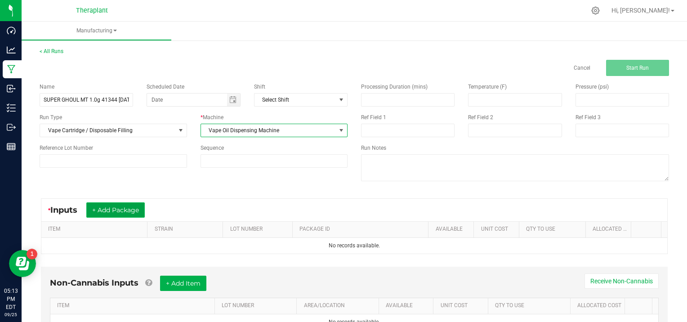
click at [128, 211] on button "+ Add Package" at bounding box center [115, 209] width 58 height 15
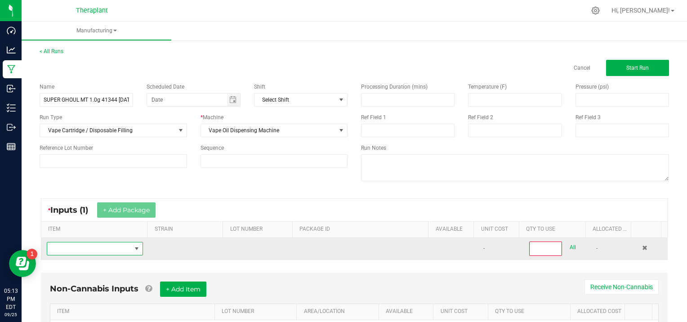
click at [76, 248] on span "NO DATA FOUND" at bounding box center [89, 248] width 84 height 13
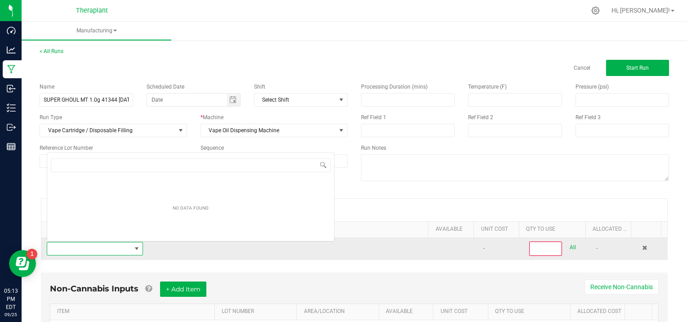
scroll to position [13, 93]
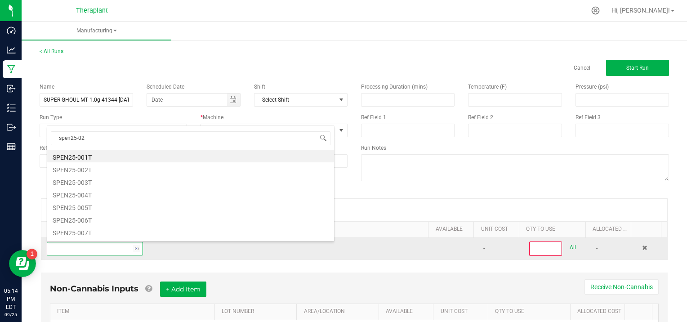
type input "spen25-020"
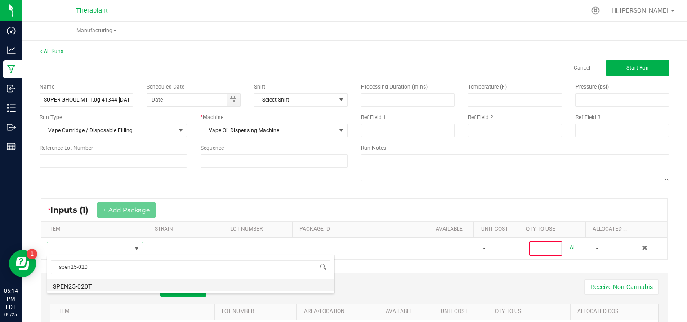
click at [92, 284] on li "SPEN25-020T" at bounding box center [190, 285] width 287 height 13
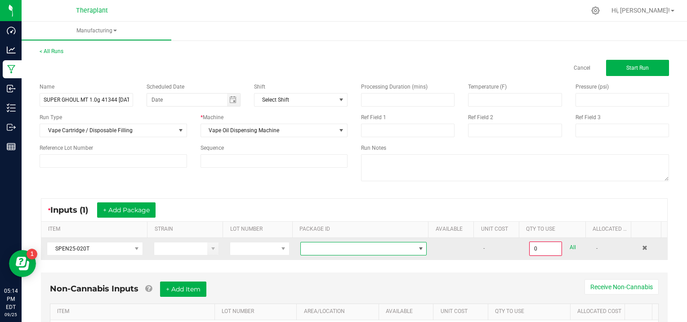
click at [418, 247] on span at bounding box center [421, 248] width 7 height 7
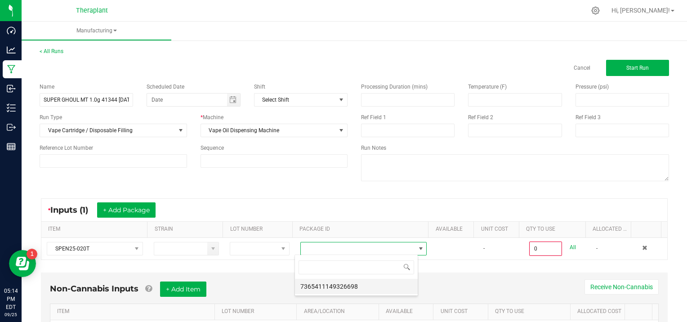
scroll to position [13, 123]
click at [375, 292] on li "7365411149326698" at bounding box center [356, 286] width 123 height 15
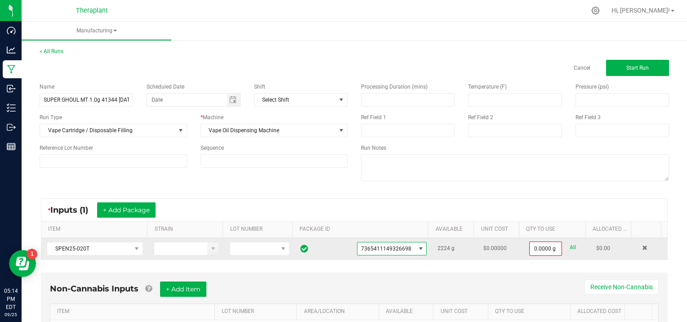
click at [570, 243] on link "All" at bounding box center [573, 248] width 6 height 12
type input "2224.0000 g"
click at [633, 65] on span "Start Run" at bounding box center [638, 68] width 22 height 6
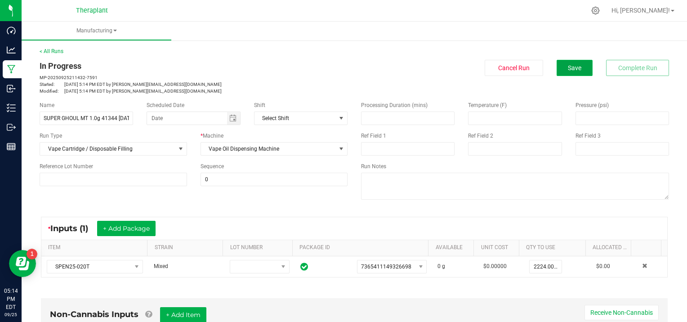
click at [557, 69] on button "Save" at bounding box center [575, 68] width 36 height 16
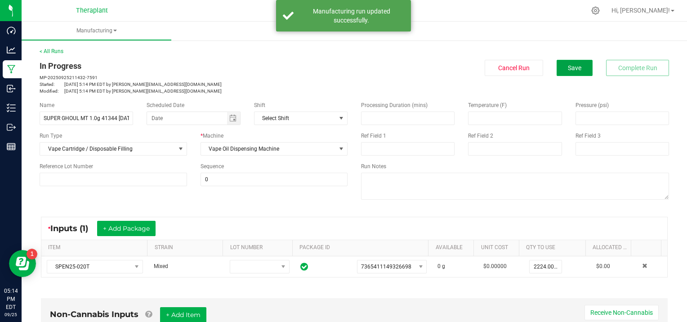
click at [557, 69] on button "Save" at bounding box center [575, 68] width 36 height 16
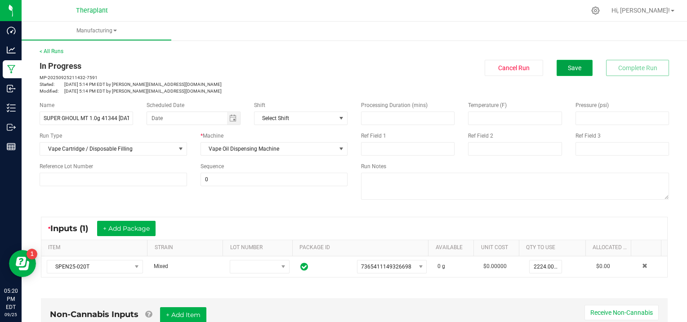
click at [557, 69] on button "Save" at bounding box center [575, 68] width 36 height 16
click at [560, 67] on button "Save" at bounding box center [575, 68] width 36 height 16
click at [63, 52] on div "< All Runs In Progress MP-20250925211432-7591 Started: [DATE] 5:14 PM EDT by [P…" at bounding box center [355, 70] width 630 height 47
click at [52, 50] on link "< All Runs" at bounding box center [52, 51] width 24 height 6
